Goal: Transaction & Acquisition: Purchase product/service

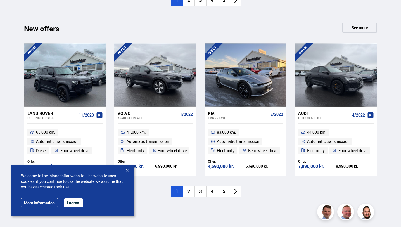
scroll to position [562, 0]
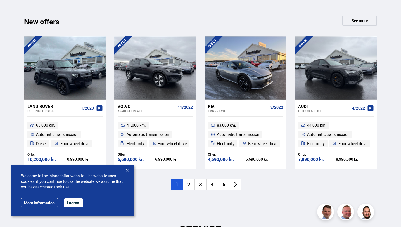
click at [128, 169] on div at bounding box center [127, 171] width 6 height 6
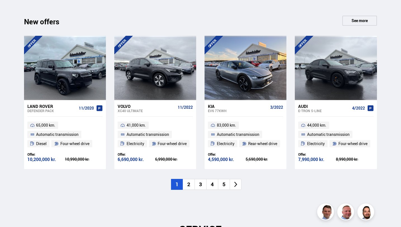
scroll to position [570, 0]
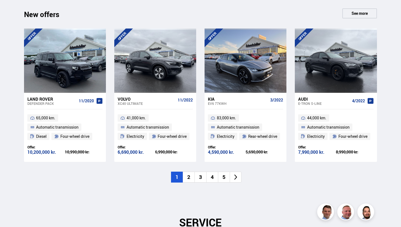
click at [192, 177] on li "2" at bounding box center [189, 177] width 12 height 11
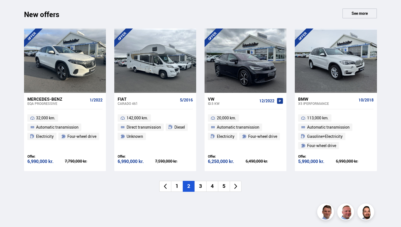
click at [202, 186] on li "3" at bounding box center [200, 186] width 12 height 11
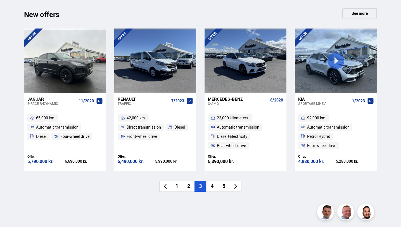
click at [213, 186] on font "4" at bounding box center [212, 185] width 3 height 7
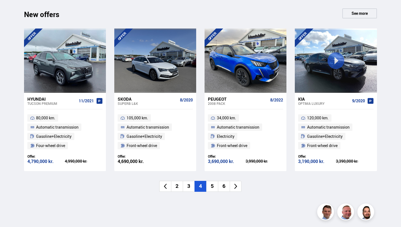
click at [301, 99] on font "Kia" at bounding box center [301, 99] width 7 height 6
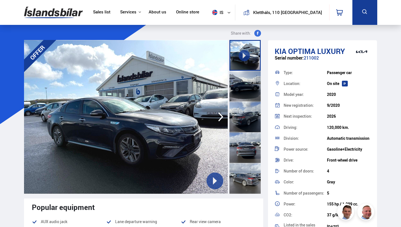
click at [218, 116] on icon "button" at bounding box center [220, 116] width 11 height 13
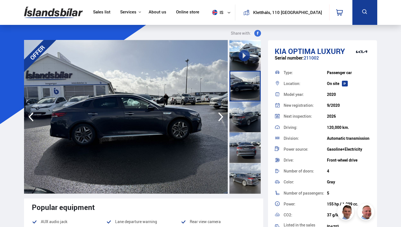
click at [218, 116] on icon "button" at bounding box center [220, 116] width 11 height 13
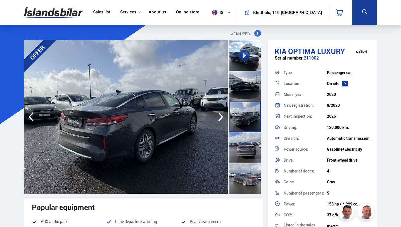
click at [218, 116] on icon "button" at bounding box center [220, 116] width 11 height 13
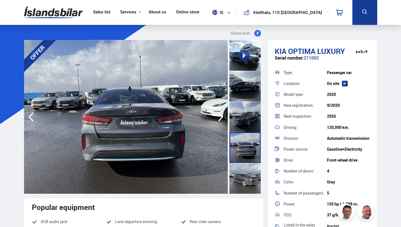
click at [218, 116] on icon "button" at bounding box center [220, 116] width 11 height 13
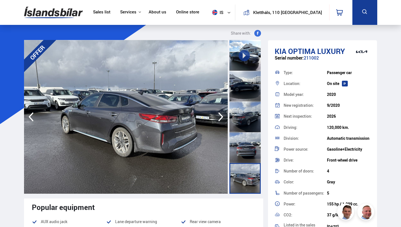
click at [218, 116] on icon "button" at bounding box center [220, 116] width 11 height 13
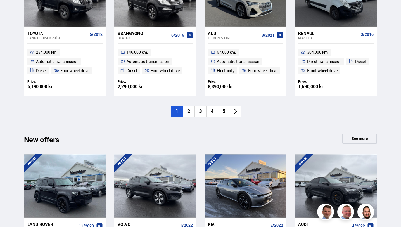
scroll to position [588, 0]
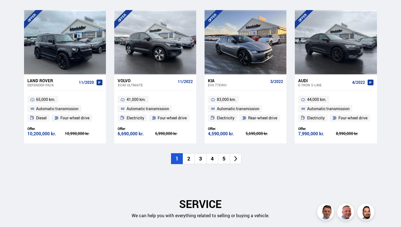
click at [197, 158] on li "3" at bounding box center [200, 158] width 12 height 11
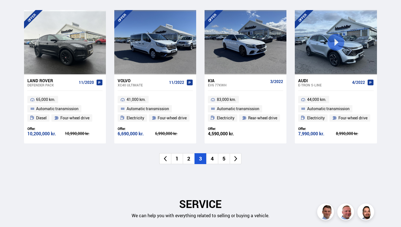
click at [212, 155] on font "4" at bounding box center [212, 158] width 3 height 7
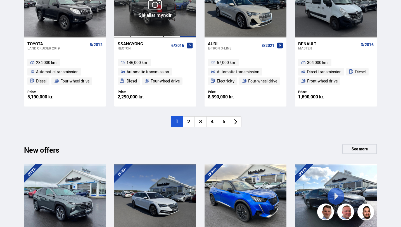
scroll to position [436, 0]
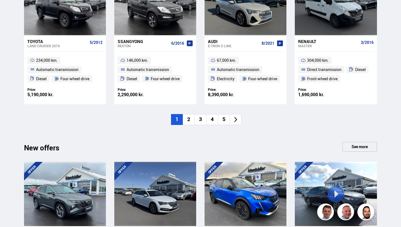
click at [202, 122] on li "3" at bounding box center [200, 119] width 12 height 11
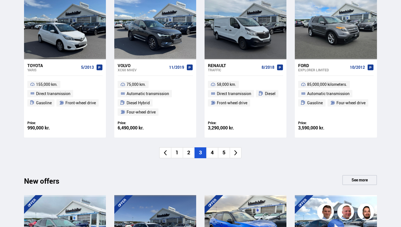
scroll to position [420, 0]
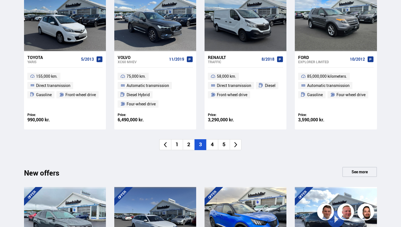
click at [215, 144] on li "4" at bounding box center [212, 144] width 12 height 11
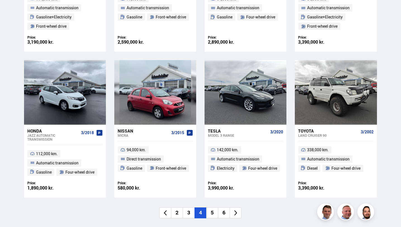
scroll to position [356, 0]
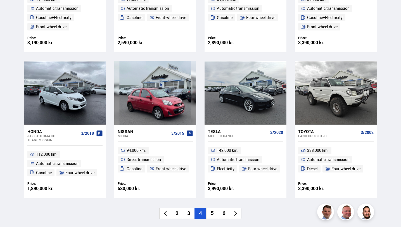
click at [210, 213] on li "5" at bounding box center [212, 213] width 12 height 11
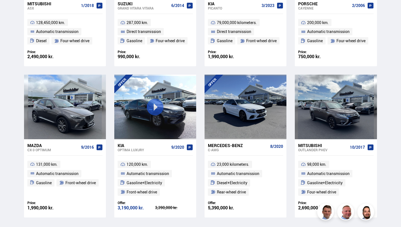
scroll to position [332, 0]
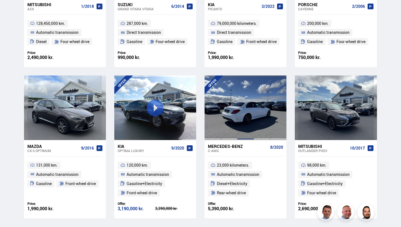
click at [253, 118] on div at bounding box center [245, 107] width 16 height 64
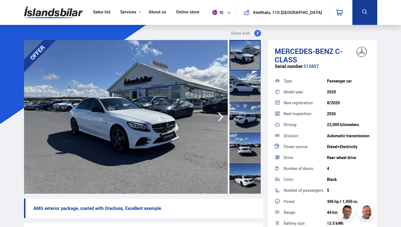
click at [222, 115] on icon "button" at bounding box center [220, 116] width 11 height 13
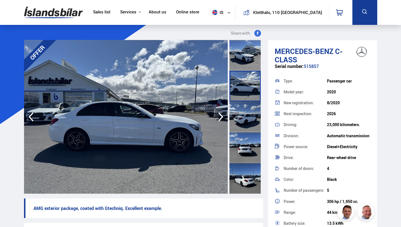
click at [222, 115] on icon "button" at bounding box center [220, 116] width 11 height 13
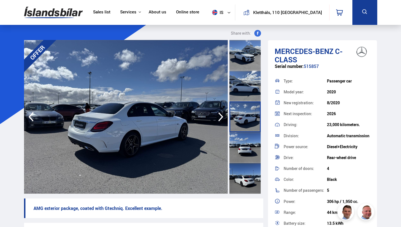
click at [222, 115] on icon "button" at bounding box center [220, 116] width 11 height 13
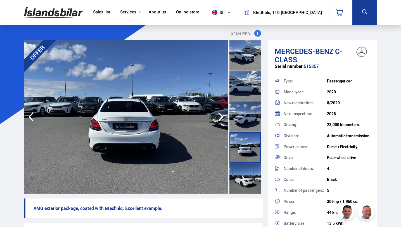
click at [222, 115] on icon "button" at bounding box center [220, 116] width 11 height 13
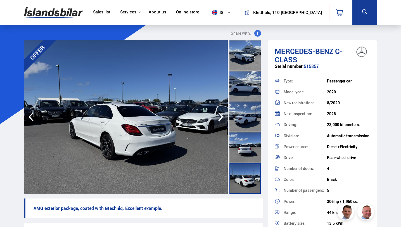
click at [222, 115] on icon "button" at bounding box center [220, 116] width 11 height 13
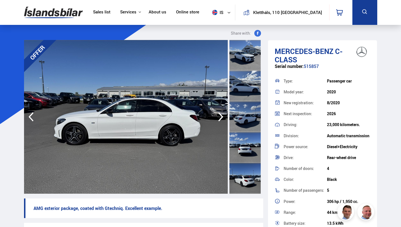
click at [222, 115] on icon "button" at bounding box center [220, 116] width 11 height 13
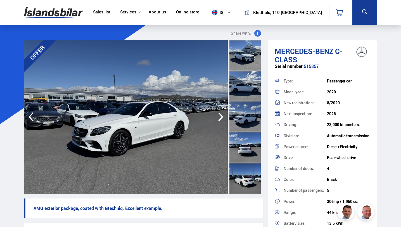
click at [222, 115] on icon "button" at bounding box center [220, 116] width 11 height 13
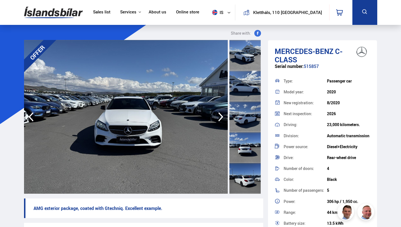
click at [222, 115] on icon "button" at bounding box center [220, 116] width 11 height 13
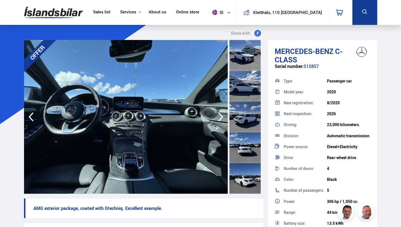
click at [222, 115] on icon "button" at bounding box center [220, 116] width 11 height 13
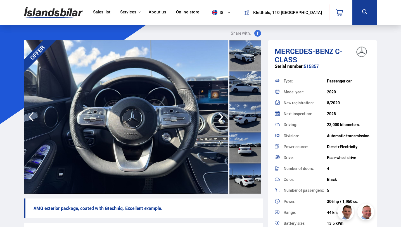
click at [222, 115] on icon "button" at bounding box center [220, 116] width 11 height 13
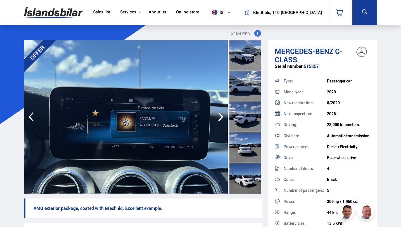
click at [222, 115] on icon "button" at bounding box center [220, 116] width 11 height 13
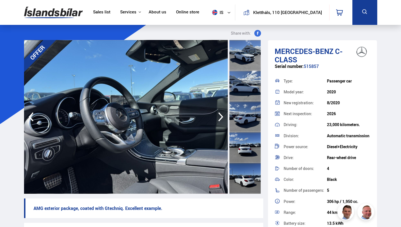
click at [222, 115] on icon "button" at bounding box center [220, 116] width 11 height 13
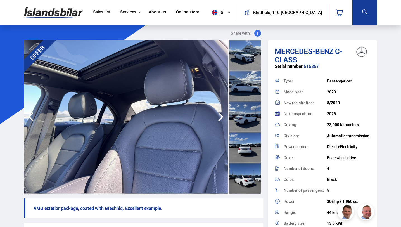
click at [222, 115] on icon "button" at bounding box center [220, 116] width 11 height 13
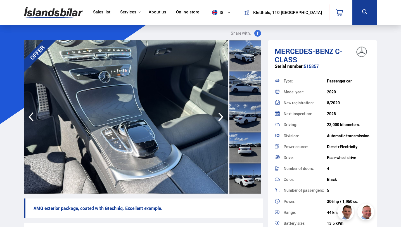
click at [33, 117] on icon "button" at bounding box center [30, 116] width 11 height 13
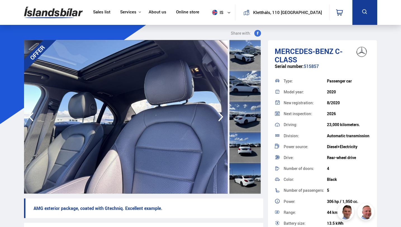
click at [223, 115] on icon "button" at bounding box center [220, 116] width 11 height 13
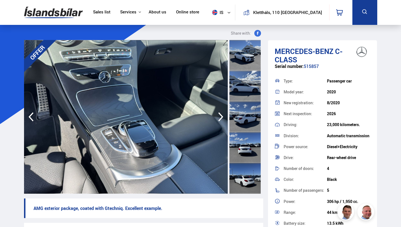
click at [223, 115] on icon "button" at bounding box center [220, 116] width 11 height 13
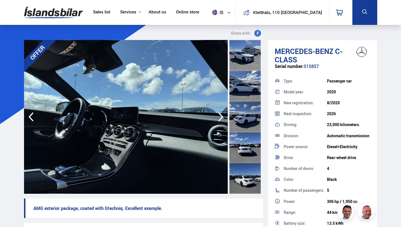
click at [223, 115] on icon "button" at bounding box center [220, 116] width 11 height 13
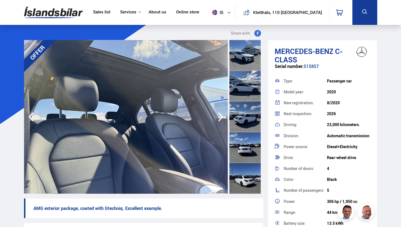
click at [223, 115] on icon "button" at bounding box center [220, 116] width 11 height 13
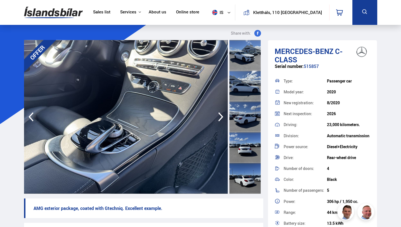
click at [223, 115] on icon "button" at bounding box center [220, 116] width 11 height 13
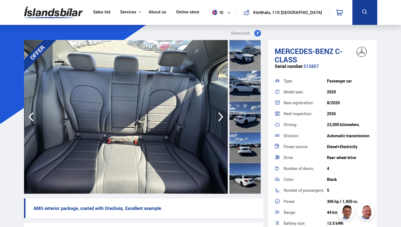
click at [223, 115] on icon "button" at bounding box center [220, 116] width 11 height 13
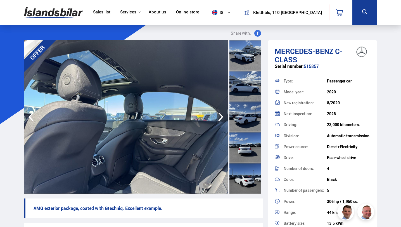
click at [223, 115] on icon "button" at bounding box center [220, 116] width 11 height 13
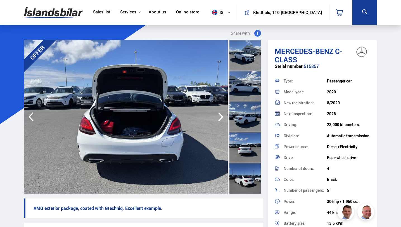
click at [223, 115] on icon "button" at bounding box center [220, 116] width 11 height 13
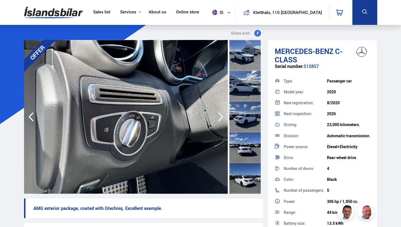
click at [223, 115] on icon "button" at bounding box center [220, 116] width 11 height 13
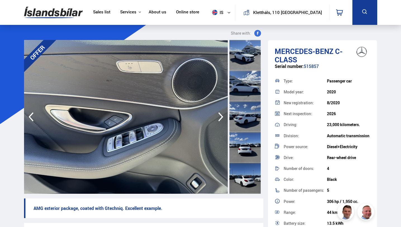
click at [223, 115] on icon "button" at bounding box center [220, 116] width 11 height 13
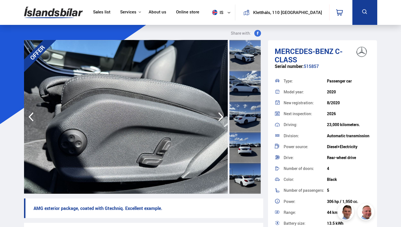
click at [223, 115] on icon "button" at bounding box center [220, 116] width 11 height 13
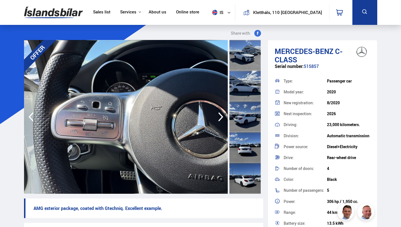
click at [223, 115] on icon "button" at bounding box center [220, 116] width 11 height 13
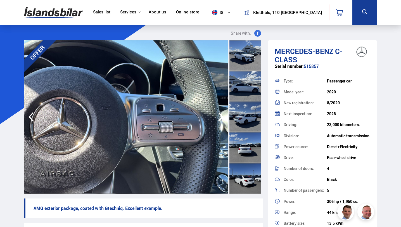
click at [223, 115] on icon "button" at bounding box center [220, 116] width 11 height 13
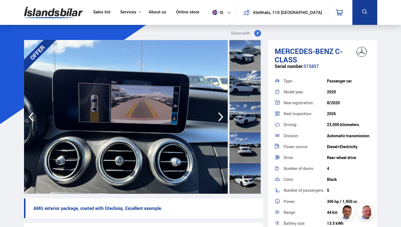
click at [223, 115] on icon "button" at bounding box center [220, 116] width 11 height 13
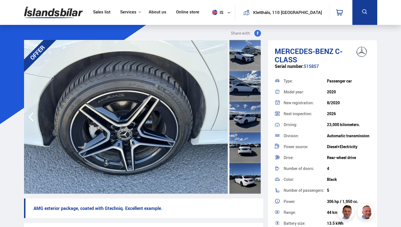
click at [223, 115] on img at bounding box center [126, 117] width 204 height 154
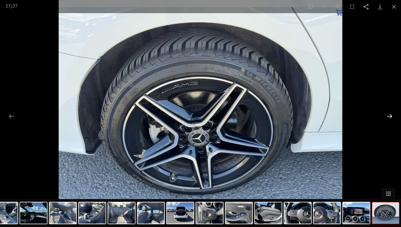
click at [391, 117] on button "Next slide" at bounding box center [390, 116] width 12 height 11
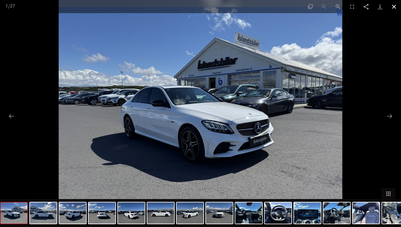
click at [394, 4] on button "Close gallery" at bounding box center [394, 6] width 14 height 13
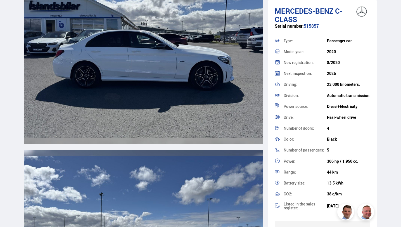
scroll to position [892, 0]
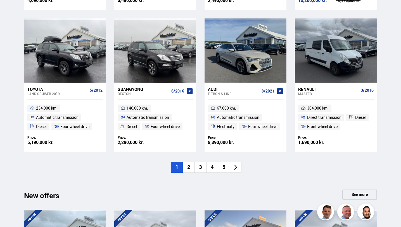
scroll to position [389, 0]
click at [199, 165] on li "3" at bounding box center [200, 166] width 12 height 11
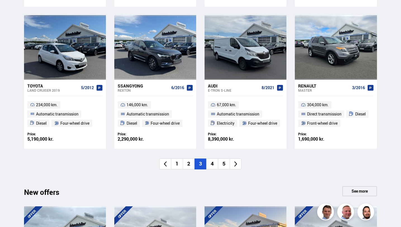
scroll to position [393, 0]
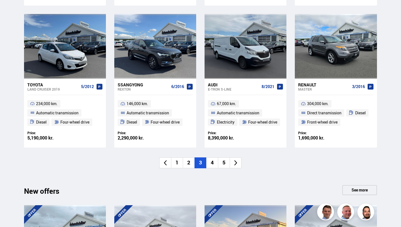
click at [213, 163] on font "4" at bounding box center [212, 162] width 3 height 7
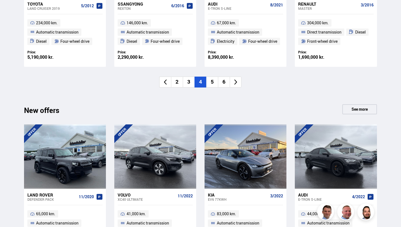
scroll to position [479, 0]
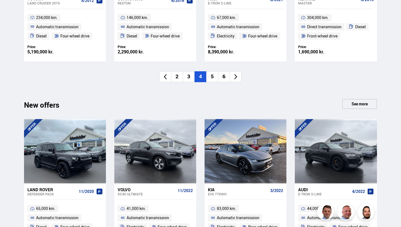
click at [214, 78] on li "5" at bounding box center [212, 76] width 12 height 11
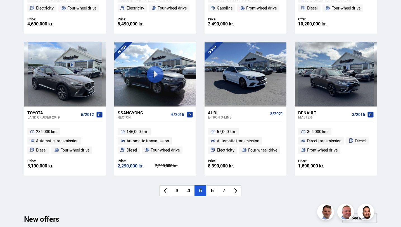
scroll to position [375, 0]
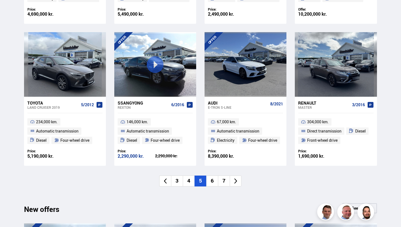
click at [213, 182] on font "6" at bounding box center [212, 180] width 3 height 7
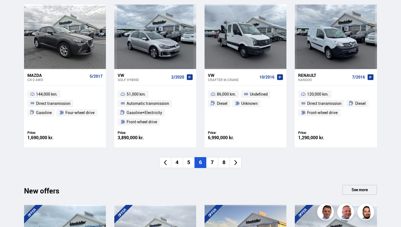
scroll to position [414, 0]
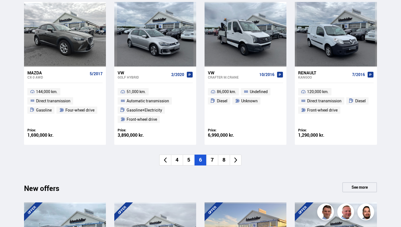
click at [211, 159] on font "7" at bounding box center [212, 159] width 3 height 7
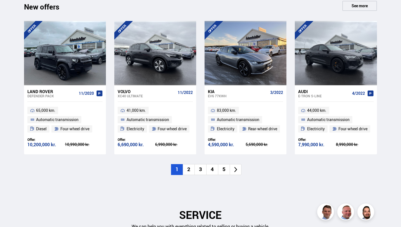
scroll to position [596, 0]
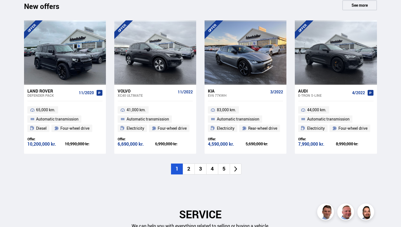
click at [189, 172] on font "2" at bounding box center [188, 168] width 3 height 7
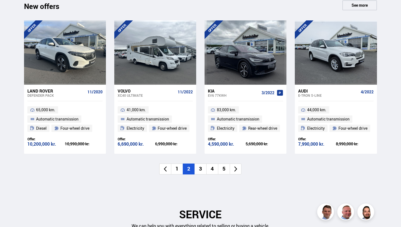
click at [200, 168] on font "3" at bounding box center [200, 168] width 3 height 7
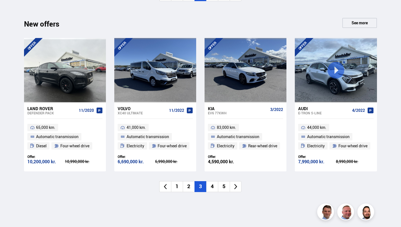
scroll to position [578, 0]
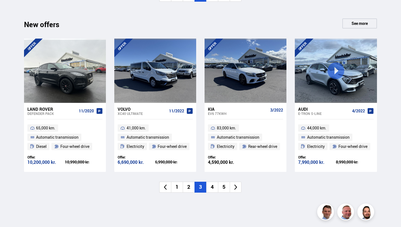
click at [211, 190] on li "4" at bounding box center [212, 187] width 12 height 11
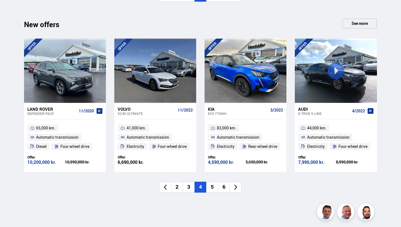
click at [215, 186] on li "5" at bounding box center [212, 187] width 12 height 11
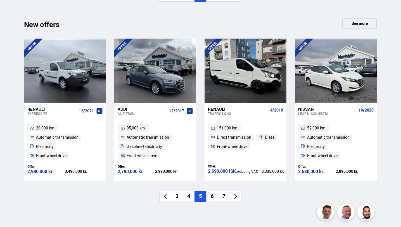
click at [215, 196] on li "6" at bounding box center [212, 196] width 12 height 11
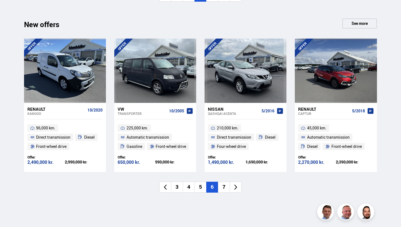
click at [223, 186] on font "7" at bounding box center [223, 186] width 3 height 7
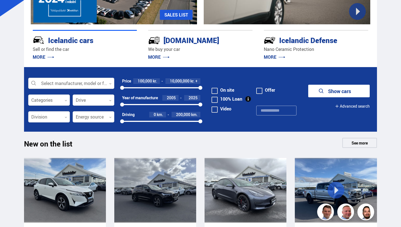
scroll to position [110, 0]
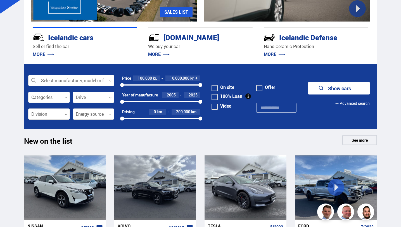
click at [74, 81] on div at bounding box center [71, 80] width 86 height 11
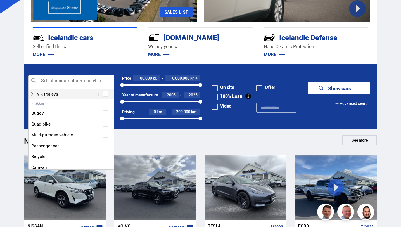
scroll to position [420, 0]
click at [80, 78] on div at bounding box center [71, 80] width 86 height 11
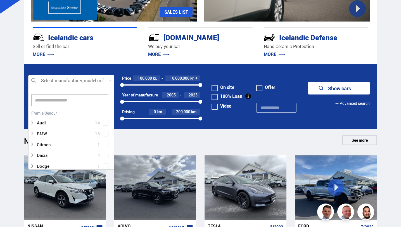
click at [80, 78] on div at bounding box center [71, 80] width 86 height 11
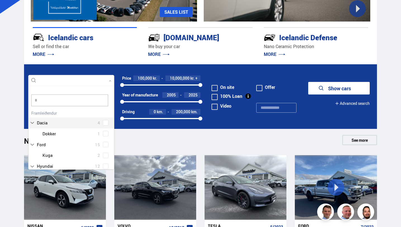
type input "**"
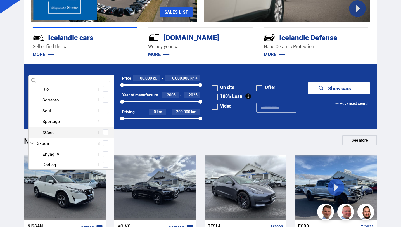
click at [53, 130] on div at bounding box center [77, 132] width 72 height 8
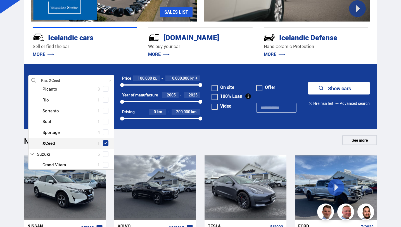
click at [104, 142] on span at bounding box center [105, 143] width 2 height 2
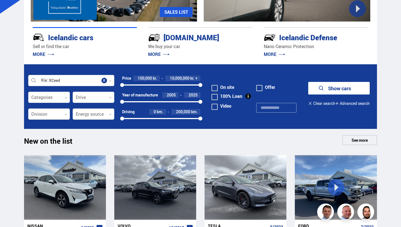
click at [343, 89] on font "Show cars" at bounding box center [339, 88] width 23 height 7
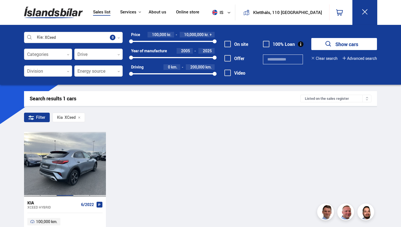
click at [65, 159] on div at bounding box center [65, 164] width 16 height 64
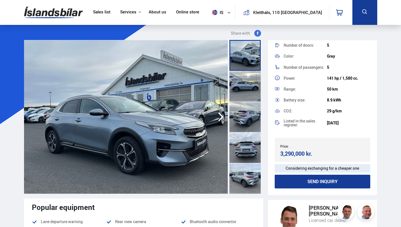
scroll to position [130, 0]
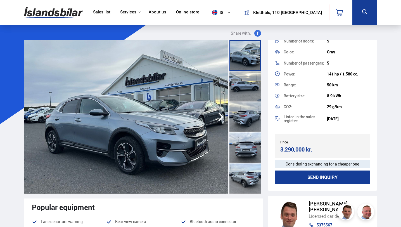
click at [173, 133] on img at bounding box center [126, 117] width 204 height 154
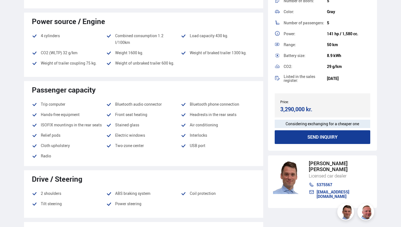
scroll to position [295, 0]
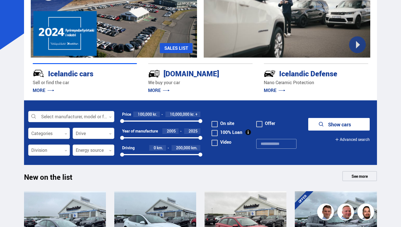
scroll to position [76, 0]
